Goal: Transaction & Acquisition: Subscribe to service/newsletter

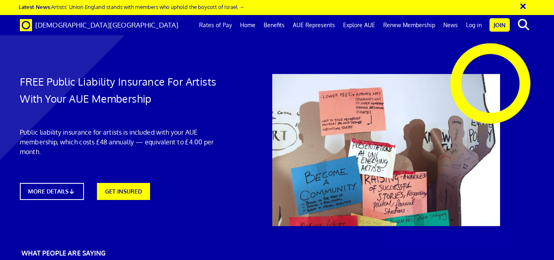
scroll to position [0, 3]
click at [61, 192] on link "MORE DETAILS" at bounding box center [52, 191] width 70 height 19
click at [215, 26] on link "Rates of Pay" at bounding box center [215, 25] width 41 height 20
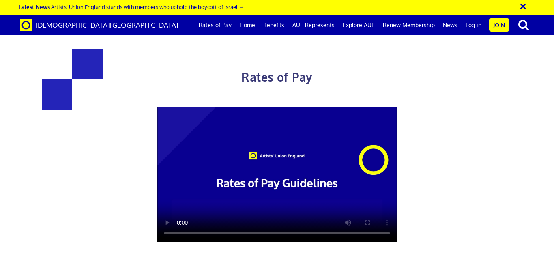
scroll to position [324, 0]
click at [247, 25] on link "Home" at bounding box center [248, 25] width 24 height 20
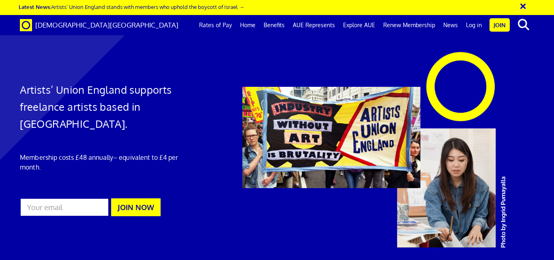
scroll to position [0, 3]
click at [281, 24] on link "Benefits" at bounding box center [274, 25] width 29 height 20
click at [312, 25] on link "AUE Represents" at bounding box center [314, 25] width 50 height 20
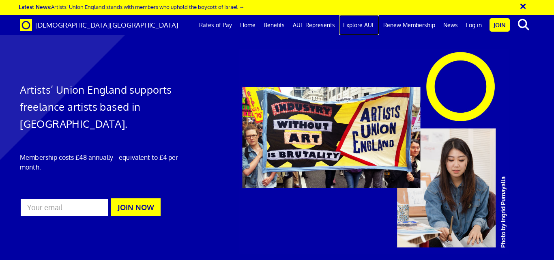
click at [359, 26] on link "Explore AUE" at bounding box center [359, 25] width 40 height 20
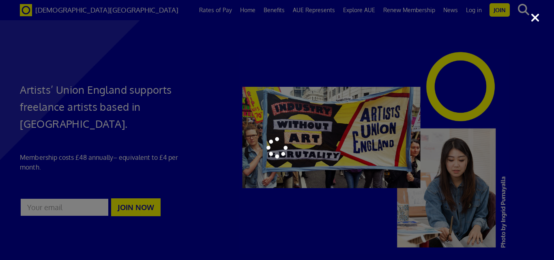
click at [505, 136] on div at bounding box center [277, 130] width 554 height 260
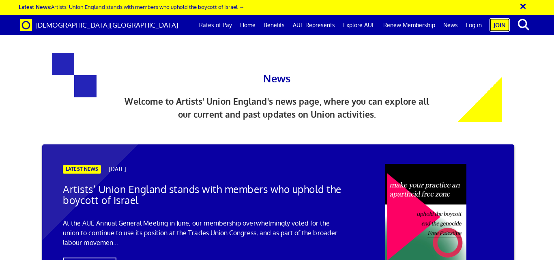
click at [497, 26] on link "Join" at bounding box center [500, 24] width 20 height 13
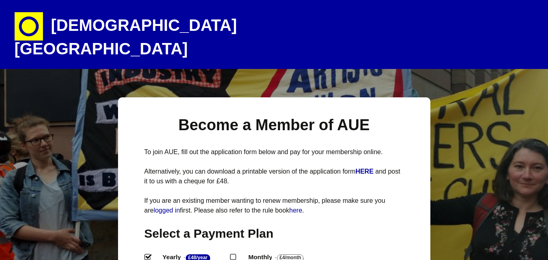
select select
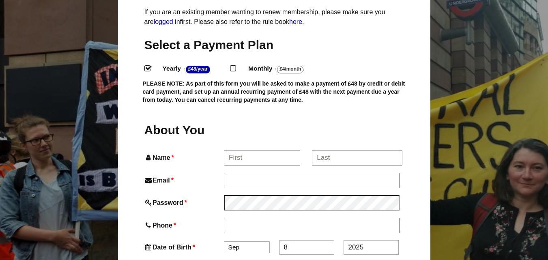
scroll to position [203, 0]
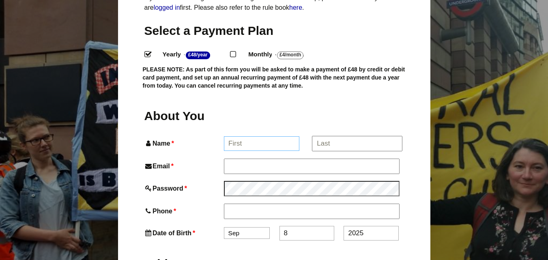
click at [257, 136] on input "Name *" at bounding box center [261, 143] width 75 height 15
type input "[PERSON_NAME]"
type input "Janet Booth"
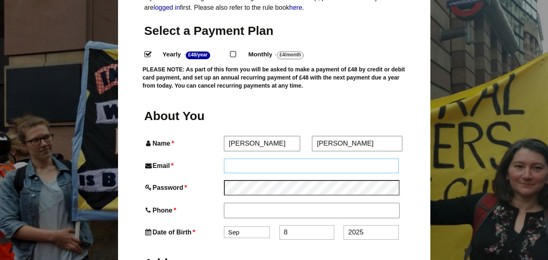
type input "jan_booth@live.co.uk"
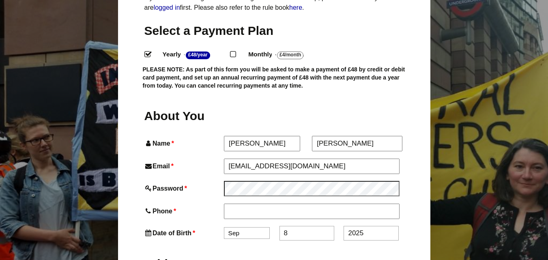
type input "07936711655"
type input "107b Repton Road"
type input "Brislington"
type input "BRISTOL"
type input "BS4 3LY"
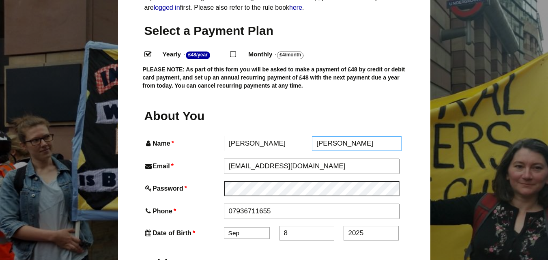
click at [335, 136] on input "Janet Booth" at bounding box center [357, 143] width 90 height 15
drag, startPoint x: 352, startPoint y: 126, endPoint x: 312, endPoint y: 131, distance: 40.5
click at [312, 136] on input "Booth" at bounding box center [357, 143] width 90 height 15
type input "Booth"
click at [387, 114] on div "About You" at bounding box center [274, 117] width 260 height 7
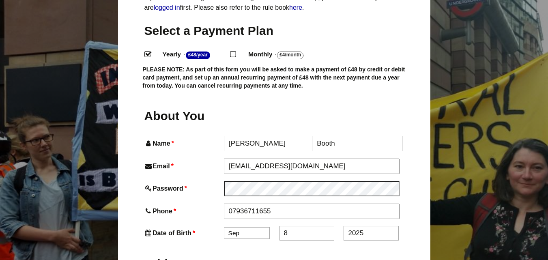
click at [295, 226] on input "8" at bounding box center [306, 233] width 55 height 15
click at [246, 227] on select "Jan Feb Mar Apr May Jun Jul Aug Sep Oct Nov Dec" at bounding box center [247, 233] width 46 height 12
click at [224, 227] on select "Jan Feb Mar Apr May Jun Jul Aug Sep Oct Nov Dec" at bounding box center [247, 233] width 46 height 12
click at [287, 226] on input "8" at bounding box center [306, 233] width 55 height 15
type input "15"
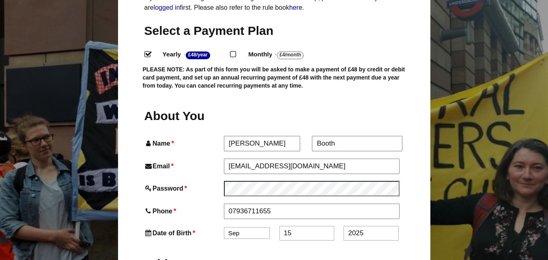
click at [365, 226] on input "2025" at bounding box center [371, 233] width 55 height 15
type input "2"
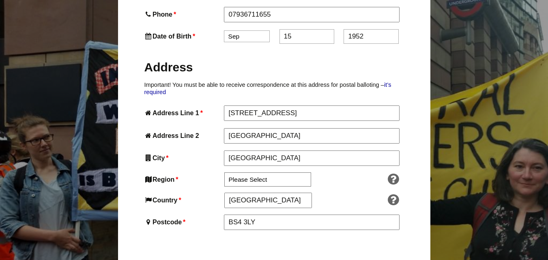
scroll to position [406, 0]
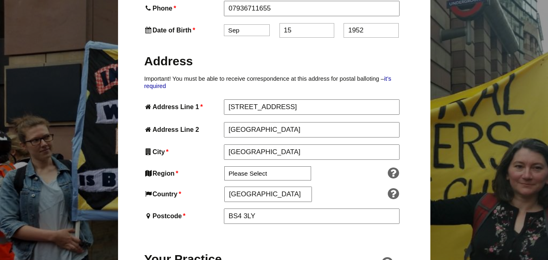
type input "1952"
click at [280, 166] on select "Please Select South East England London North West England East of England West…" at bounding box center [267, 173] width 87 height 14
select select "South West"
click at [224, 166] on select "Please Select South East England London North West England East of England West…" at bounding box center [267, 173] width 87 height 14
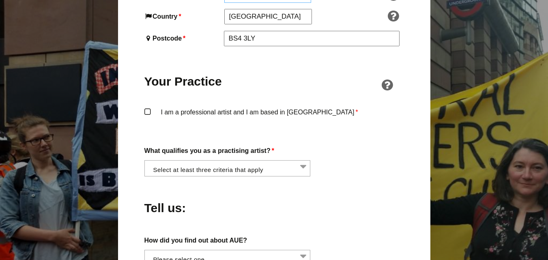
scroll to position [608, 0]
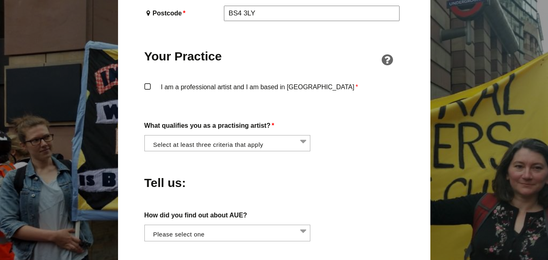
click at [301, 135] on li at bounding box center [230, 142] width 166 height 14
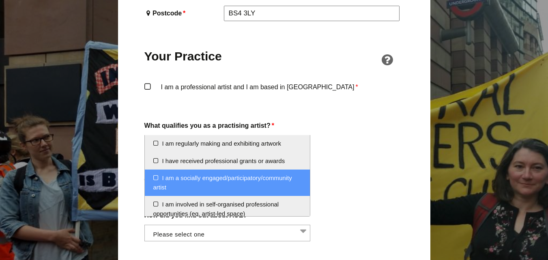
click at [155, 177] on li "I am a socially engaged/participatory/community artist" at bounding box center [227, 183] width 165 height 26
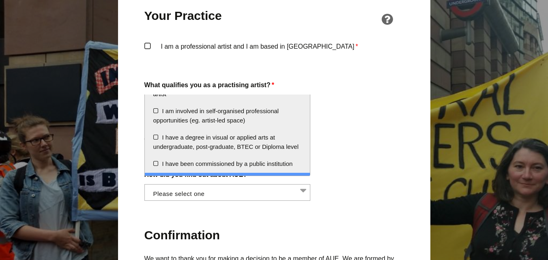
scroll to position [41, 0]
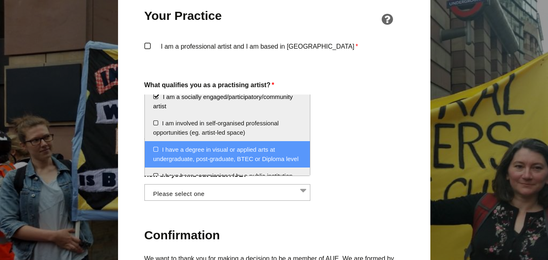
click at [155, 148] on li "I have a degree in visual or applied arts at undergraduate, post-graduate, BTEC…" at bounding box center [227, 154] width 165 height 26
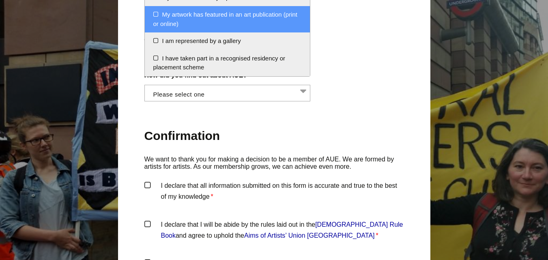
scroll to position [771, 0]
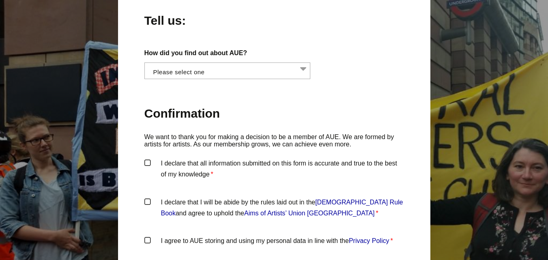
scroll to position [606, 0]
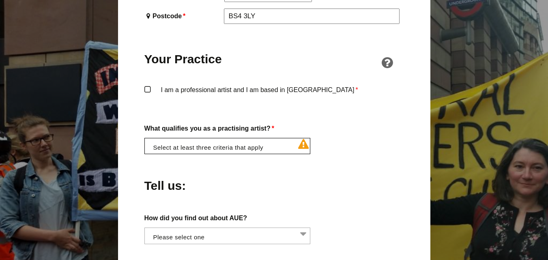
click at [235, 138] on li at bounding box center [230, 145] width 166 height 14
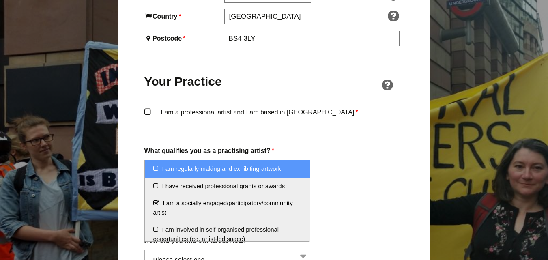
scroll to position [565, 0]
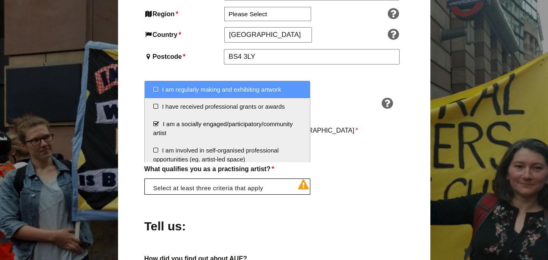
click at [153, 88] on li "I am regularly making and exhibiting artwork" at bounding box center [227, 89] width 165 height 17
select select "regularly_making_and_exhibiting_artwork"
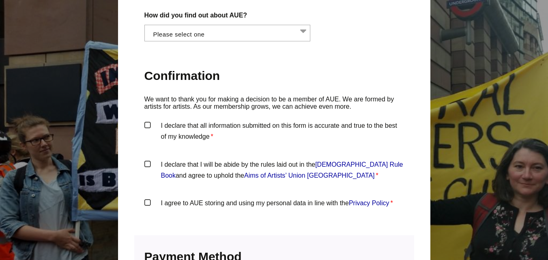
scroll to position [606, 0]
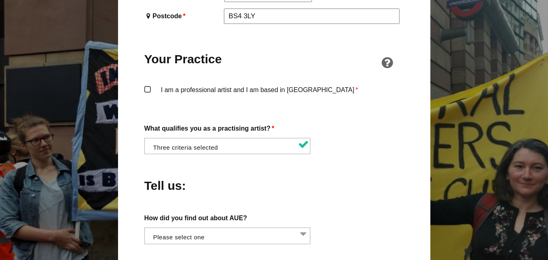
click at [146, 107] on div "About You Name * Janet First * Booth Last Email * jan_booth@live.co.uk Password…" at bounding box center [274, 76] width 260 height 742
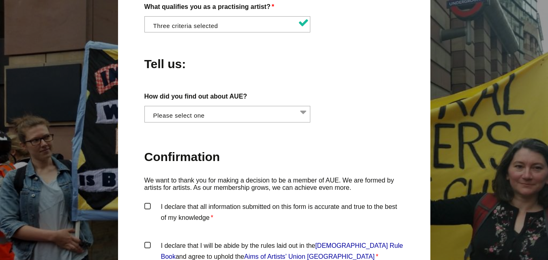
scroll to position [0, 0]
click at [306, 106] on li at bounding box center [229, 113] width 166 height 14
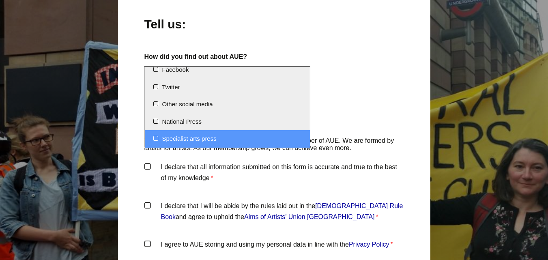
scroll to position [768, 0]
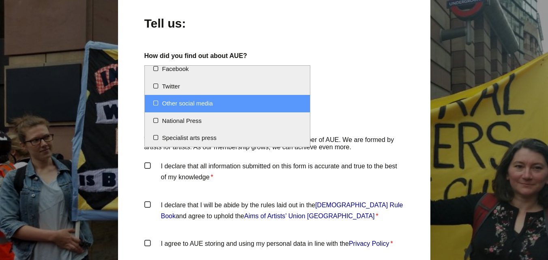
select select "Other social media"
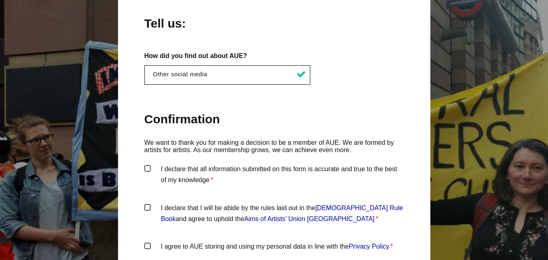
scroll to position [808, 0]
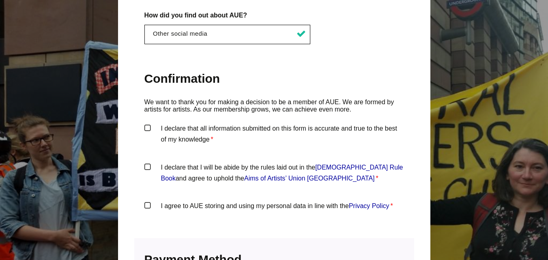
click at [147, 123] on label "I declare that all information submitted on this form is accurate and true to t…" at bounding box center [274, 135] width 260 height 24
click at [0, 0] on input "I declare that all information submitted on this form is accurate and true to t…" at bounding box center [0, 0] width 0 height 0
click at [147, 162] on label "I declare that I will be abide by the rules laid out in the Artists' Union Engl…" at bounding box center [274, 174] width 260 height 24
click at [0, 0] on input "I declare that I will be abide by the rules laid out in the Artists' Union Engl…" at bounding box center [0, 0] width 0 height 0
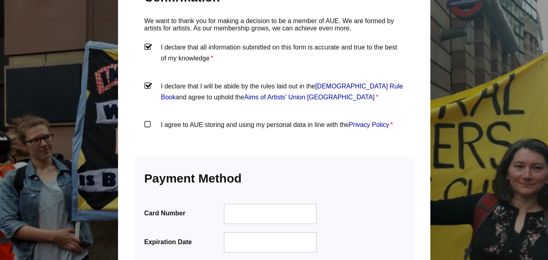
click at [146, 119] on label "I agree to AUE storing and using my personal data in line with the Privacy Poli…" at bounding box center [274, 131] width 260 height 24
click at [0, 0] on input "I agree to AUE storing and using my personal data in line with the Privacy Poli…" at bounding box center [0, 0] width 0 height 0
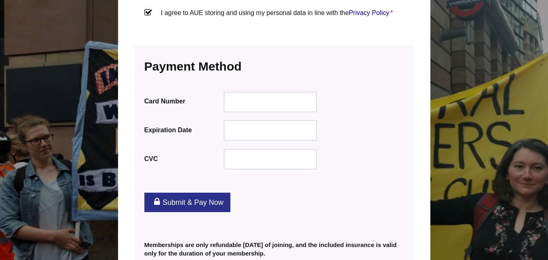
scroll to position [971, 0]
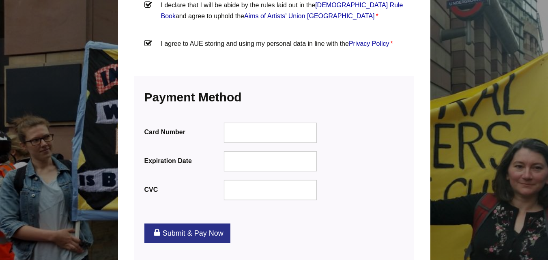
click at [210, 223] on link "Submit & Pay Now" at bounding box center [187, 232] width 86 height 19
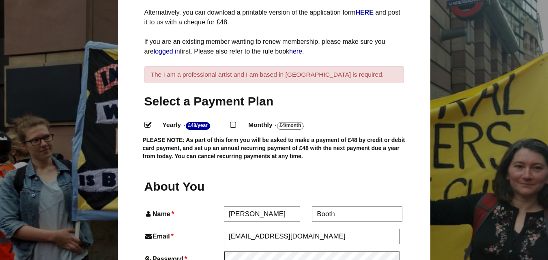
scroll to position [162, 0]
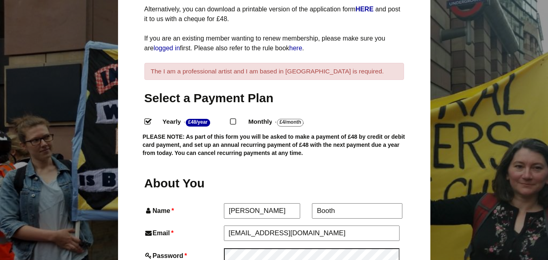
click at [270, 63] on div "The I am a professional artist and I am based in [GEOGRAPHIC_DATA] is required." at bounding box center [274, 71] width 260 height 17
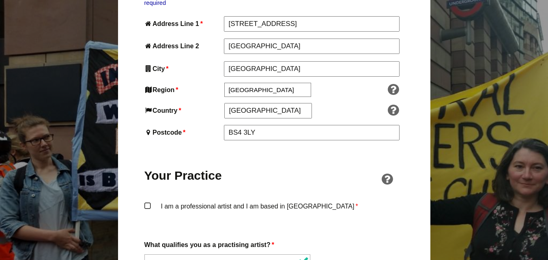
scroll to position [527, 0]
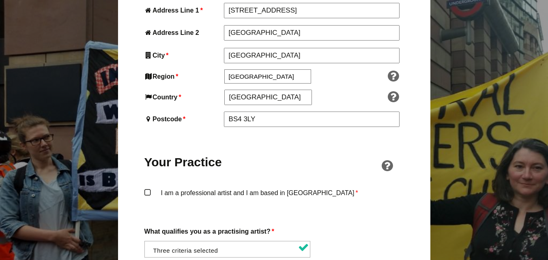
click at [148, 187] on label "I am a professional artist and I am based in [GEOGRAPHIC_DATA] *" at bounding box center [274, 199] width 260 height 24
click at [0, 0] on input "I am a professional artist and I am based in [GEOGRAPHIC_DATA] *" at bounding box center [0, 0] width 0 height 0
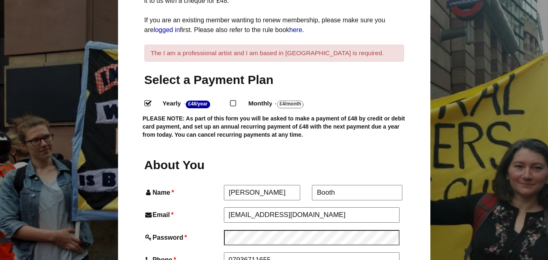
scroll to position [122, 0]
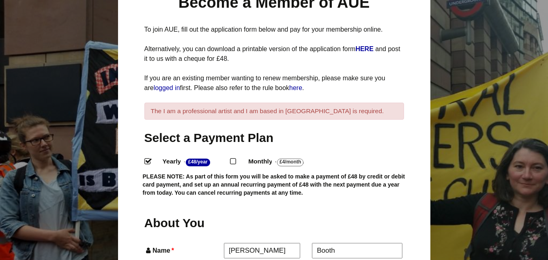
click at [235, 158] on input "Monthly - £4/Month ." at bounding box center [232, 160] width 5 height 5
radio input "true"
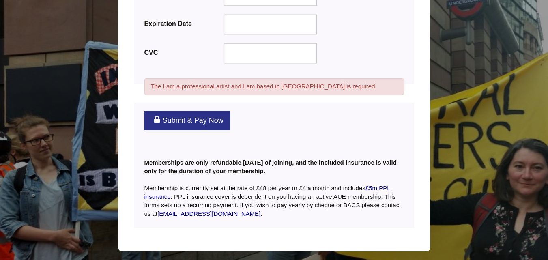
scroll to position [1137, 0]
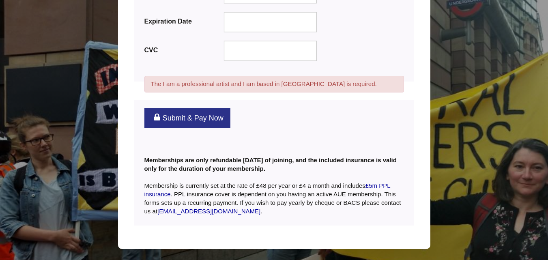
click at [201, 108] on link "Submit & Pay Now" at bounding box center [187, 117] width 86 height 19
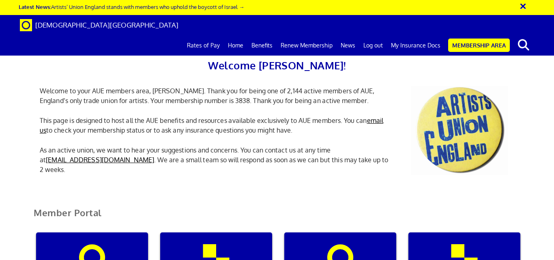
scroll to position [162, 0]
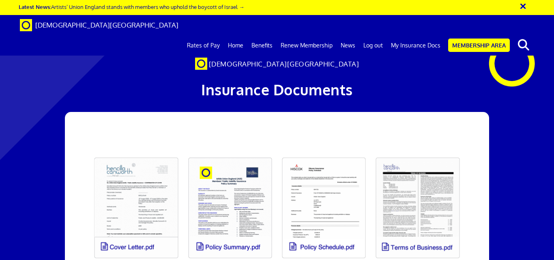
scroll to position [81, 0]
click at [154, 153] on link at bounding box center [136, 208] width 94 height 111
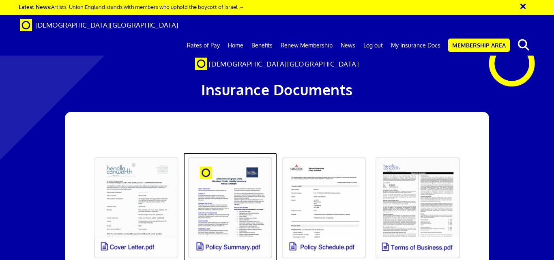
click at [249, 153] on link at bounding box center [230, 208] width 94 height 111
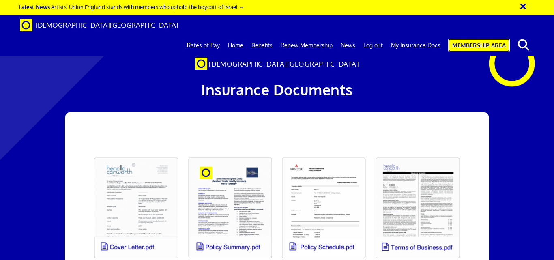
click at [474, 39] on link "Membership Area" at bounding box center [479, 45] width 62 height 13
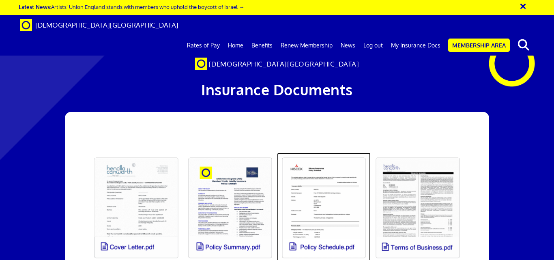
click at [309, 153] on link at bounding box center [324, 208] width 94 height 111
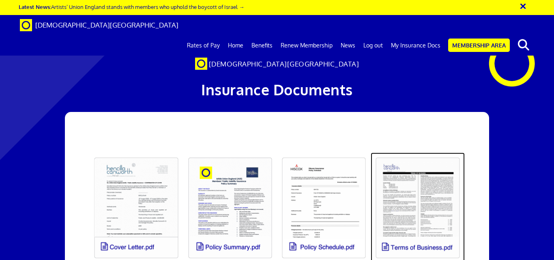
click at [400, 153] on link at bounding box center [418, 208] width 94 height 111
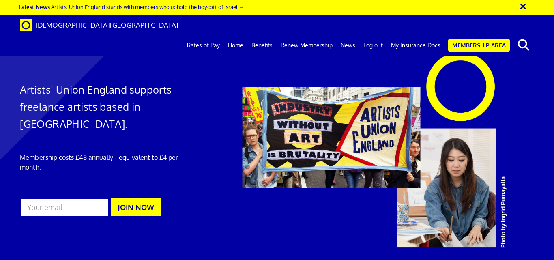
scroll to position [0, 3]
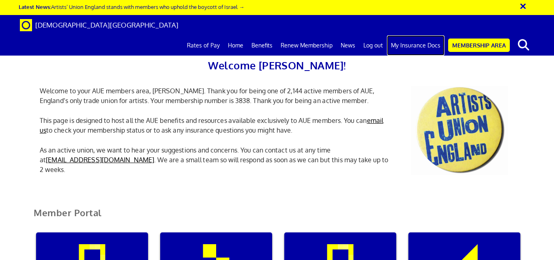
scroll to position [0, 2]
click at [411, 35] on link "My Insurance Docs" at bounding box center [416, 45] width 58 height 20
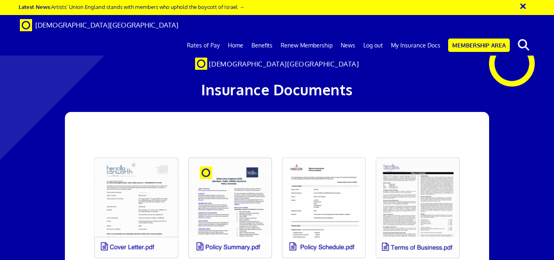
scroll to position [0, 3]
click at [259, 35] on link "Benefits" at bounding box center [261, 45] width 29 height 20
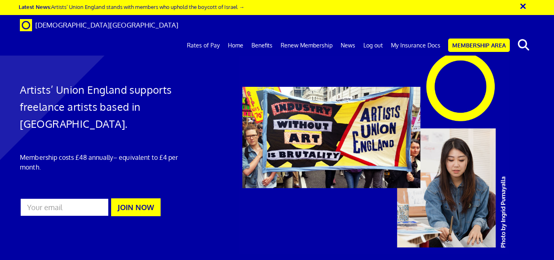
scroll to position [0, 3]
click at [235, 35] on link "Home" at bounding box center [236, 45] width 24 height 20
